Goal: Task Accomplishment & Management: Complete application form

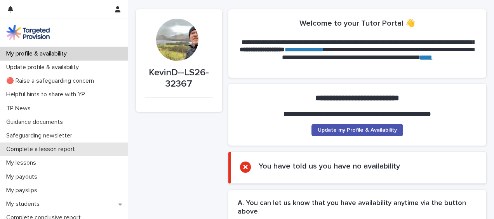
click at [62, 146] on p "Complete a lesson report" at bounding box center [42, 149] width 78 height 7
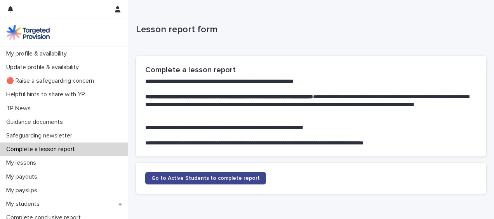
click at [218, 176] on span "Go to Active Students to complete report" at bounding box center [205, 178] width 108 height 5
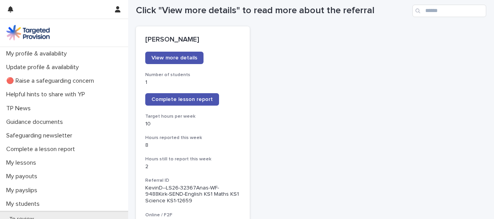
scroll to position [93, 0]
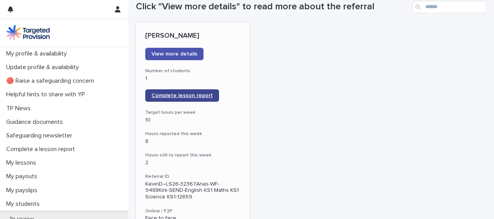
click at [188, 94] on span "Complete lesson report" at bounding box center [181, 95] width 61 height 5
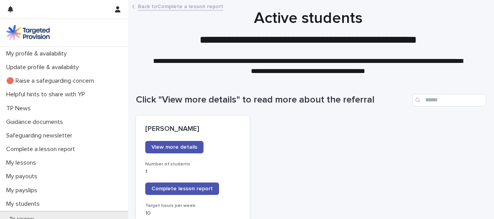
drag, startPoint x: 0, startPoint y: 0, endPoint x: 284, endPoint y: 71, distance: 292.3
click at [284, 71] on p "**********" at bounding box center [308, 66] width 311 height 20
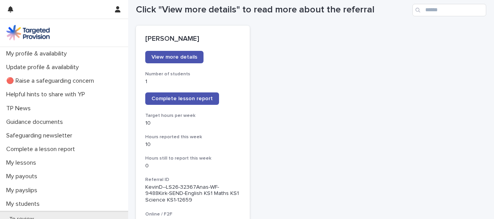
scroll to position [93, 0]
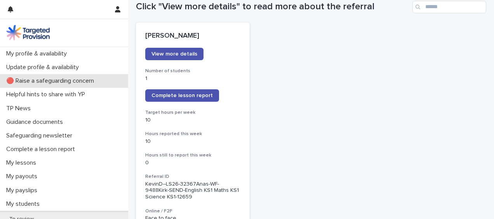
click at [104, 79] on div "🔴 Raise a safeguarding concern" at bounding box center [64, 81] width 128 height 14
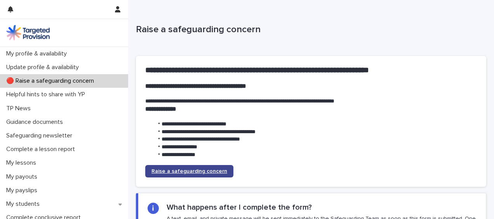
click at [207, 174] on span "Raise a safeguarding concern" at bounding box center [189, 171] width 76 height 5
